Goal: Check status: Check status

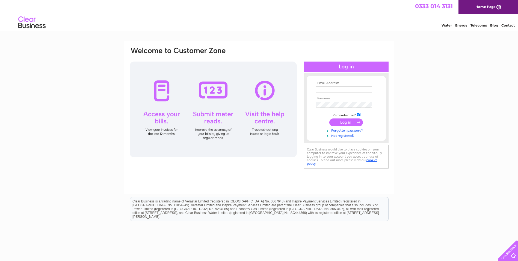
type input "saxclub@outlook.com"
click at [343, 123] on input "submit" at bounding box center [346, 122] width 34 height 8
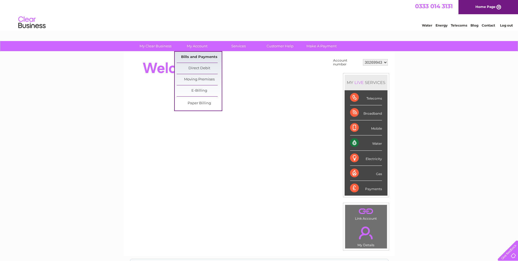
click at [197, 57] on link "Bills and Payments" at bounding box center [199, 57] width 45 height 11
